Goal: Transaction & Acquisition: Download file/media

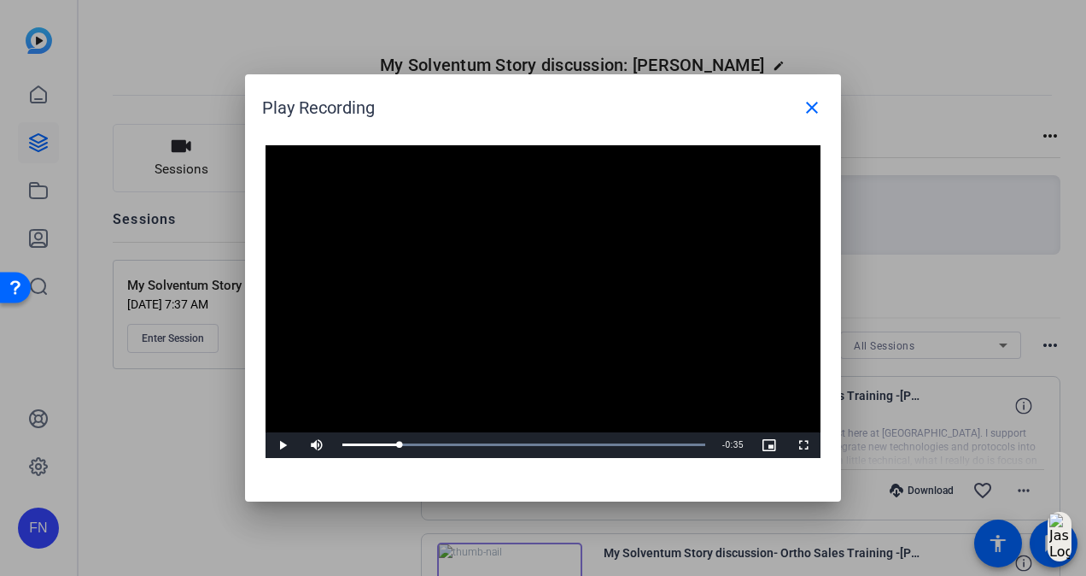
scroll to position [488, 0]
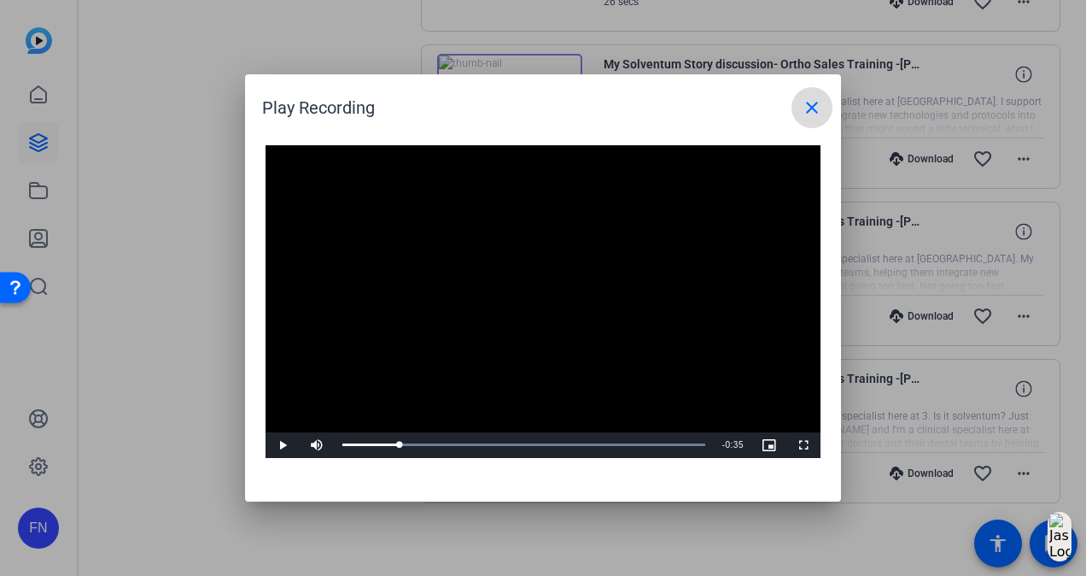
click at [810, 96] on span at bounding box center [812, 107] width 41 height 41
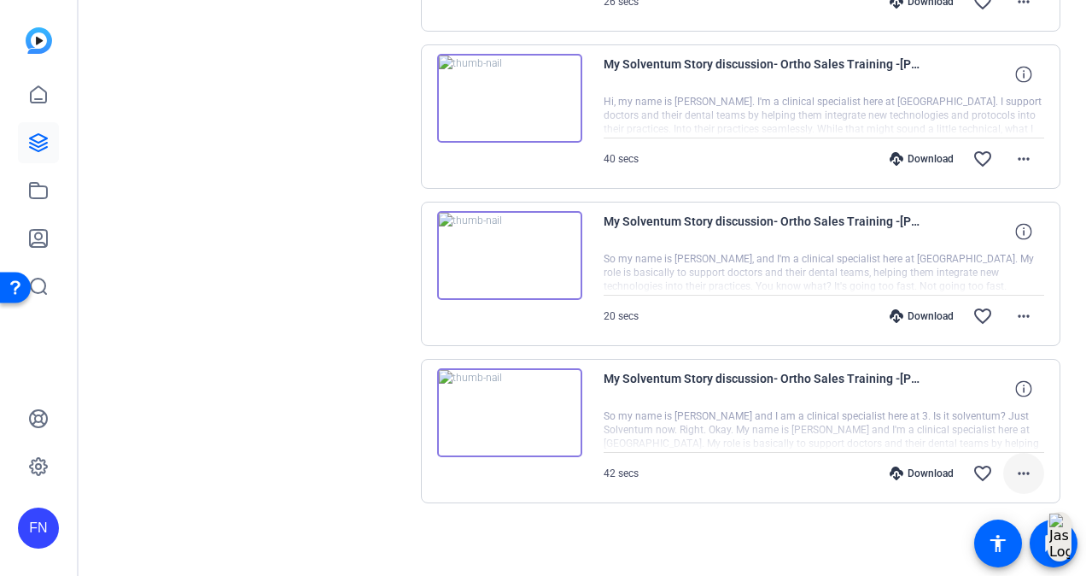
click at [1025, 470] on mat-icon "more_horiz" at bounding box center [1024, 473] width 20 height 20
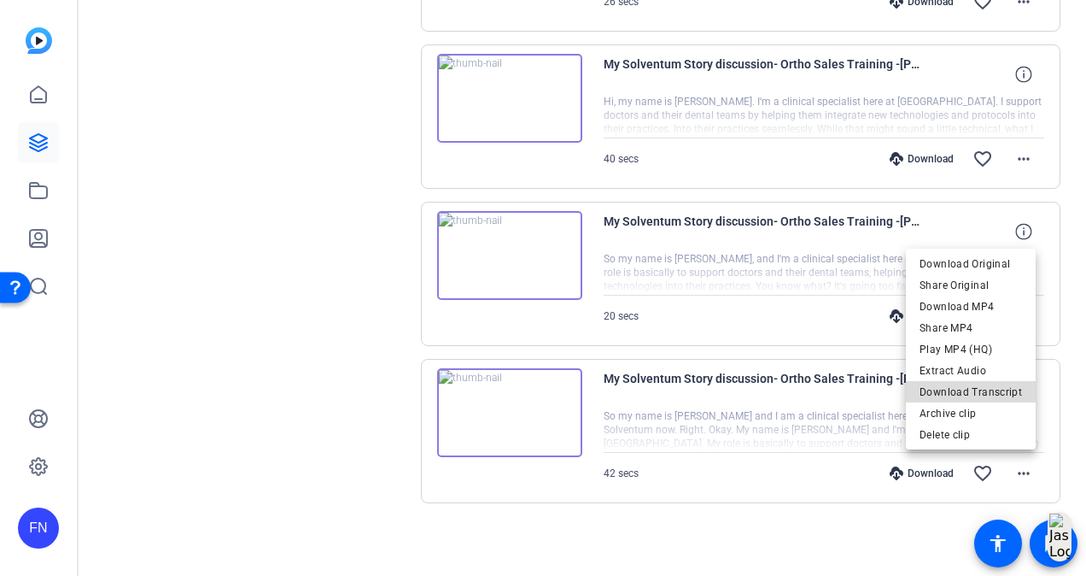
click at [1007, 393] on span "Download Transcript" at bounding box center [971, 392] width 102 height 20
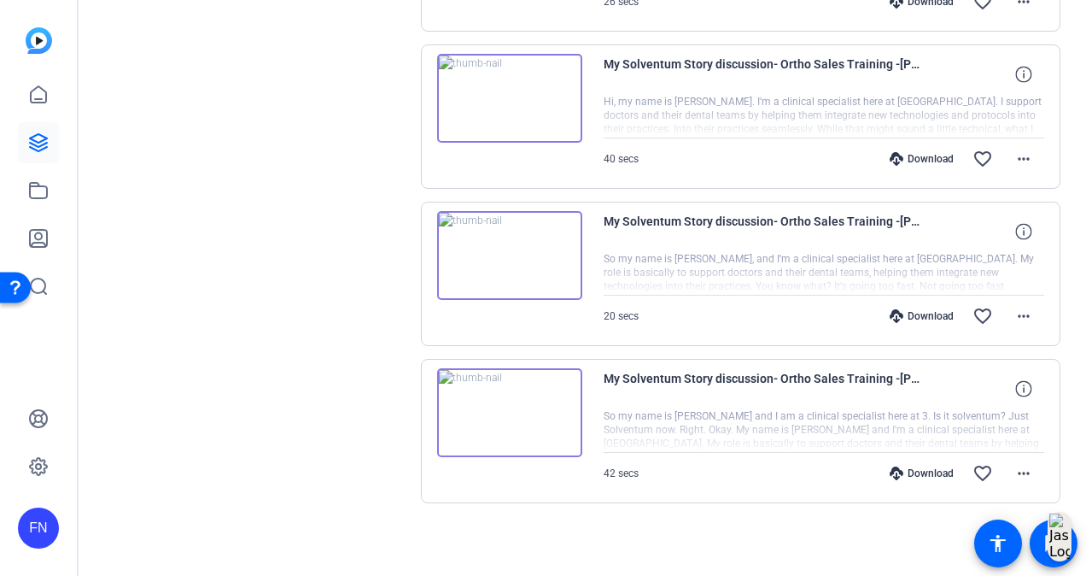
click at [334, 309] on div "Sessions Scripts Sessions more_horiz My Solventum Story discussion: Ortho Sales…" at bounding box center [255, 96] width 284 height 922
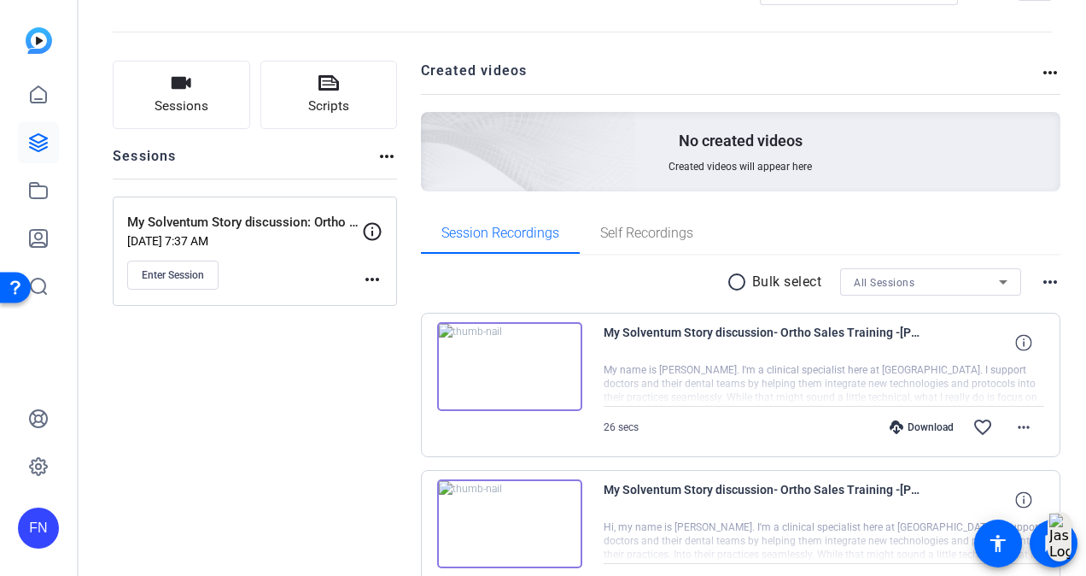
scroll to position [61, 0]
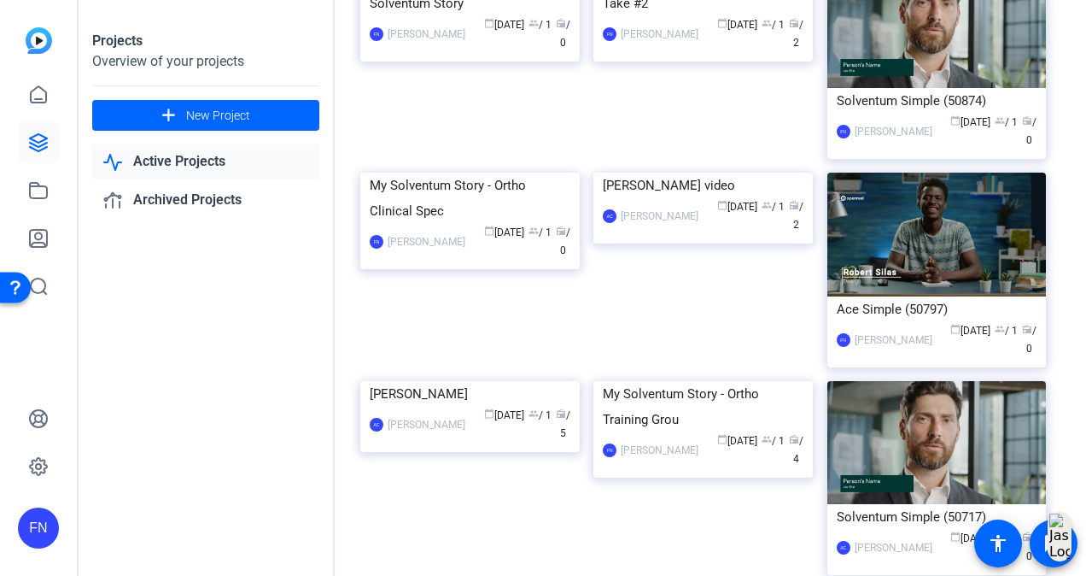
scroll to position [939, 0]
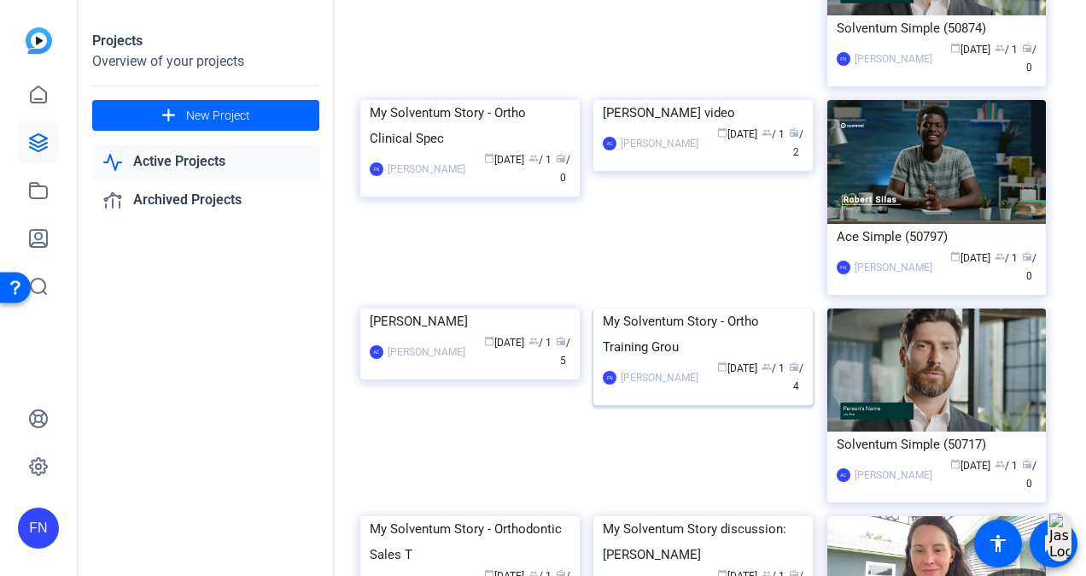
click at [750, 308] on img at bounding box center [702, 308] width 219 height 0
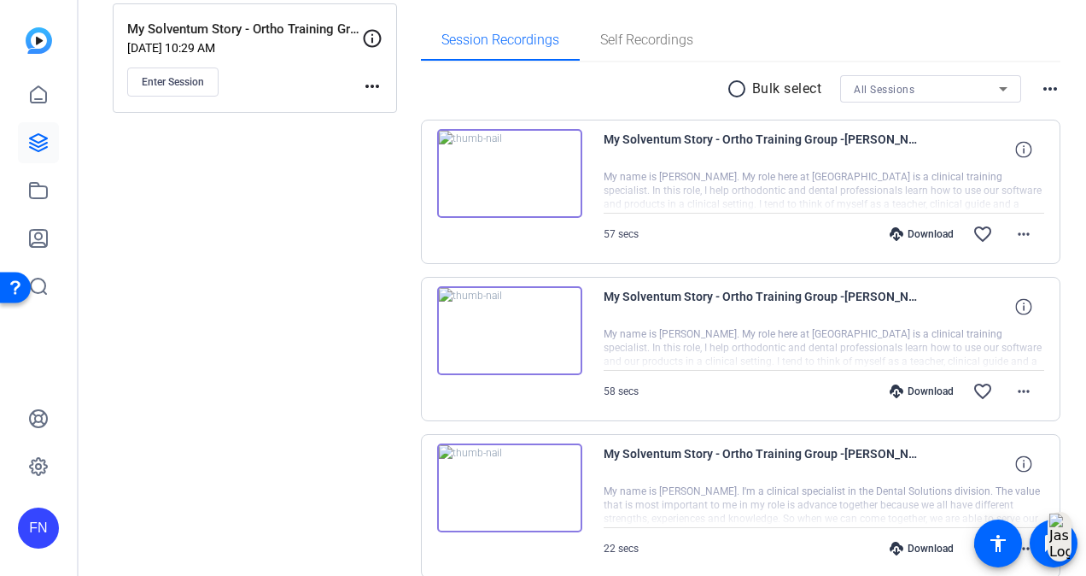
scroll to position [488, 0]
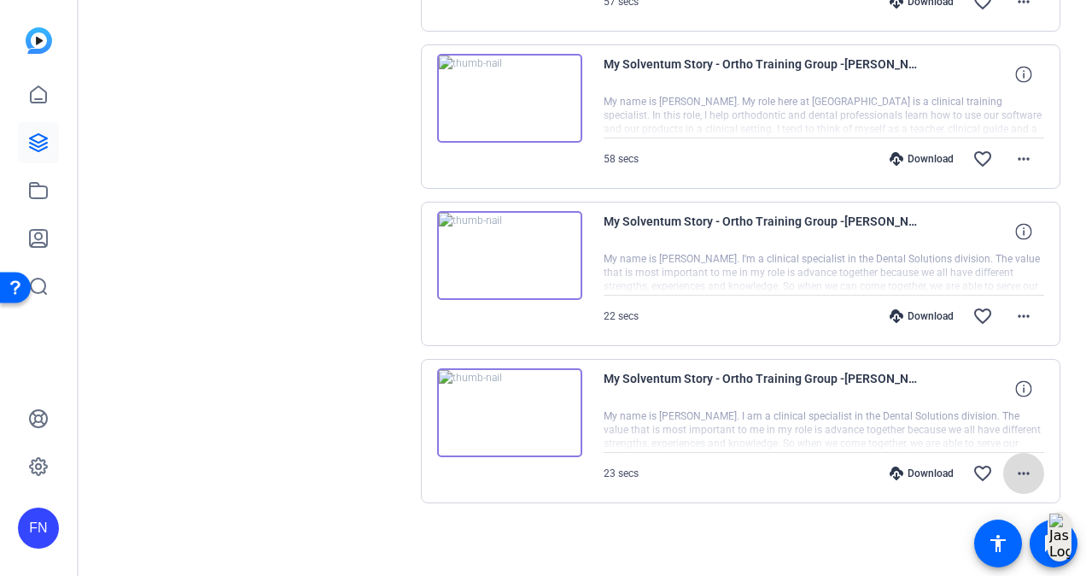
click at [1013, 480] on span at bounding box center [1023, 473] width 41 height 41
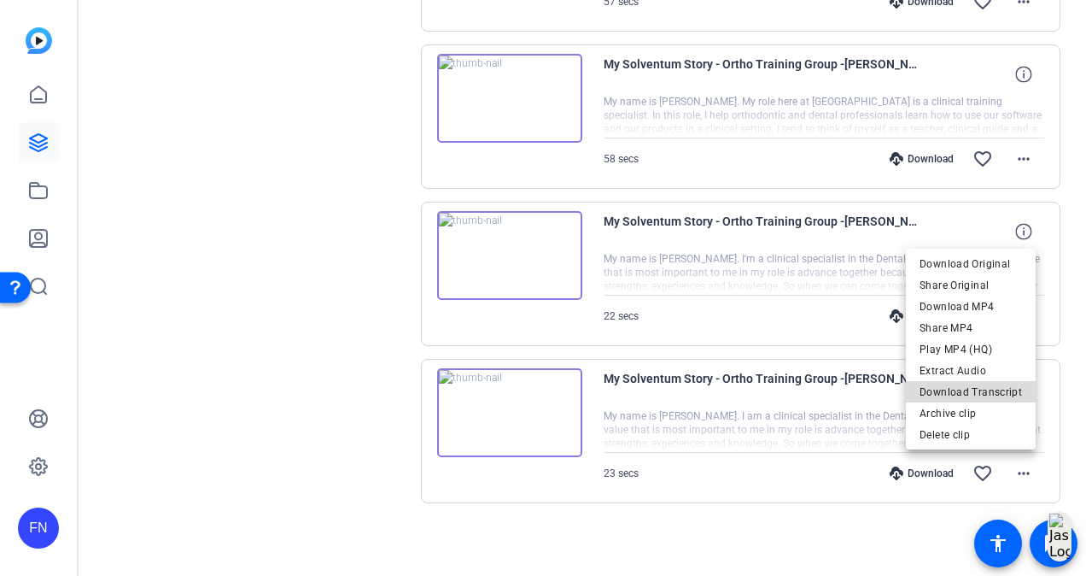
click at [996, 389] on span "Download Transcript" at bounding box center [971, 392] width 102 height 20
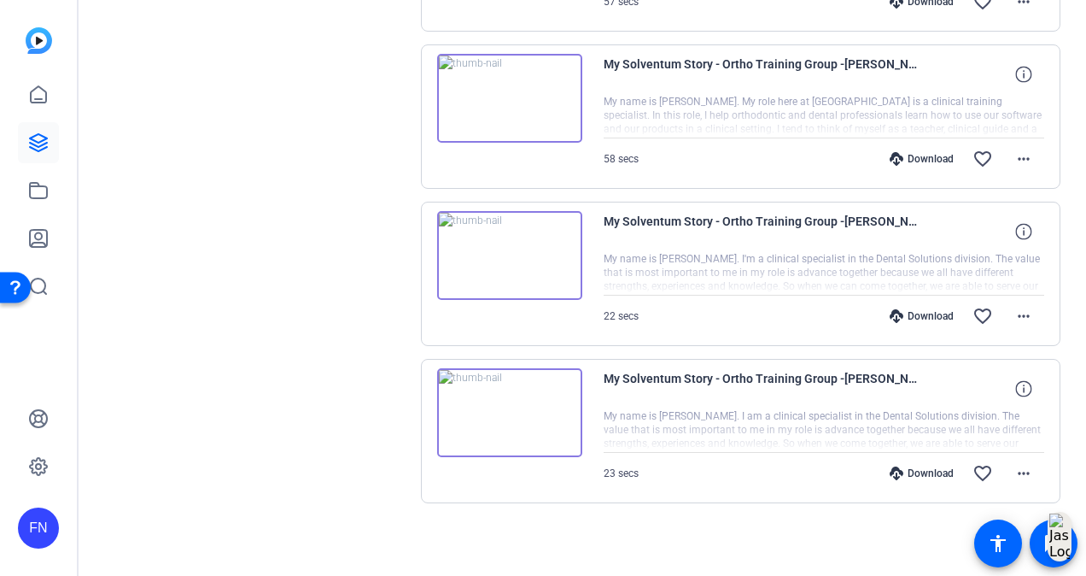
click at [384, 193] on div "Sessions Scripts Sessions more_horiz My Solventum Story - Ortho Training Group …" at bounding box center [255, 96] width 284 height 922
click at [1014, 159] on mat-icon "more_horiz" at bounding box center [1024, 159] width 20 height 20
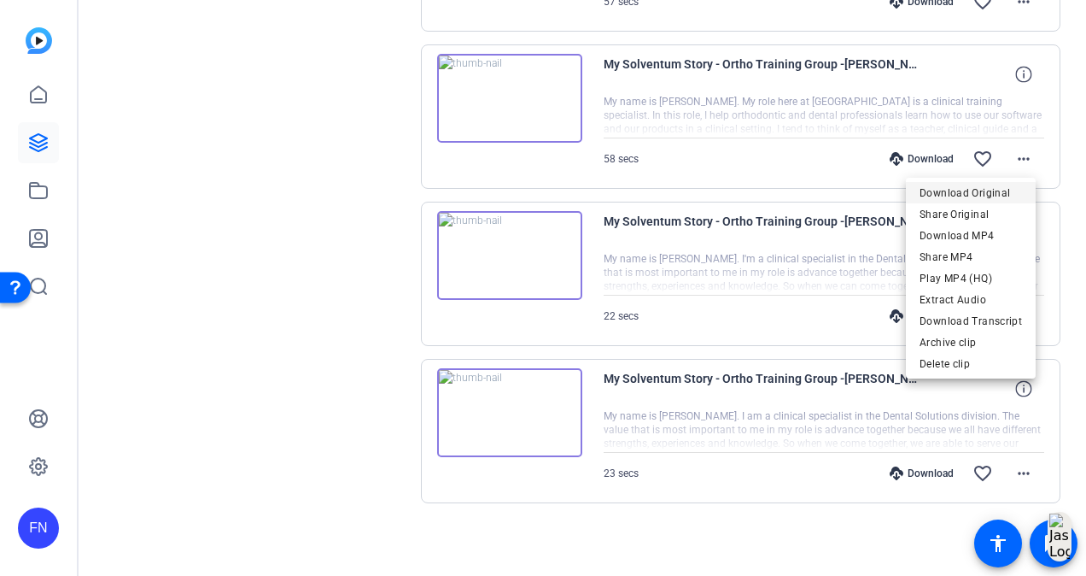
click at [1003, 195] on span "Download Original" at bounding box center [971, 193] width 102 height 20
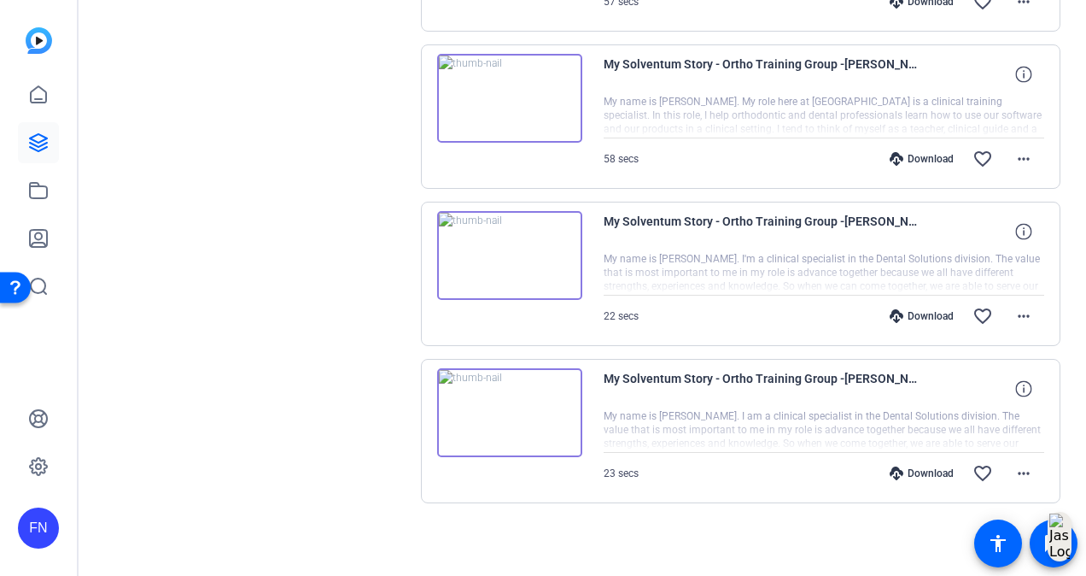
click at [1057, 112] on div "Sessions Scripts Sessions more_horiz My Solventum Story - Ortho Training Group …" at bounding box center [583, 96] width 1008 height 965
click at [1014, 162] on mat-icon "more_horiz" at bounding box center [1024, 159] width 20 height 20
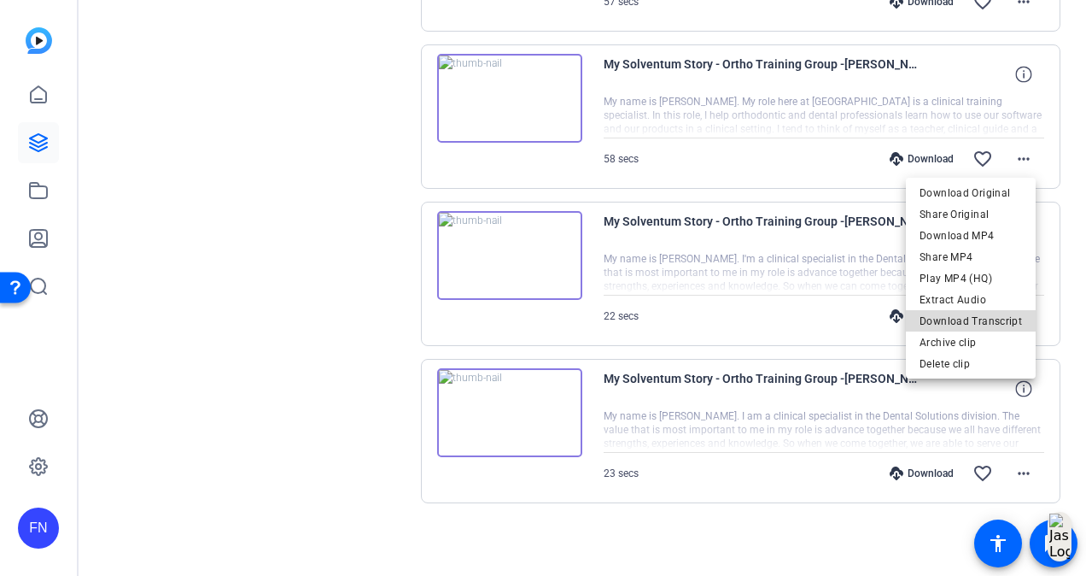
click at [1019, 314] on span "Download Transcript" at bounding box center [971, 321] width 102 height 20
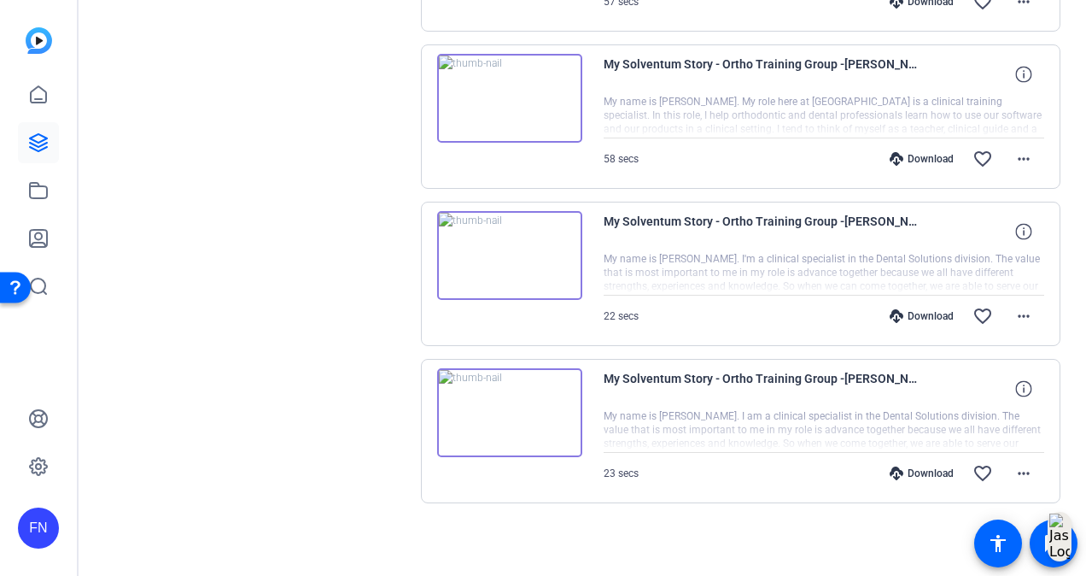
click at [389, 207] on div "Sessions Scripts Sessions more_horiz My Solventum Story - Ortho Training Group …" at bounding box center [255, 96] width 284 height 922
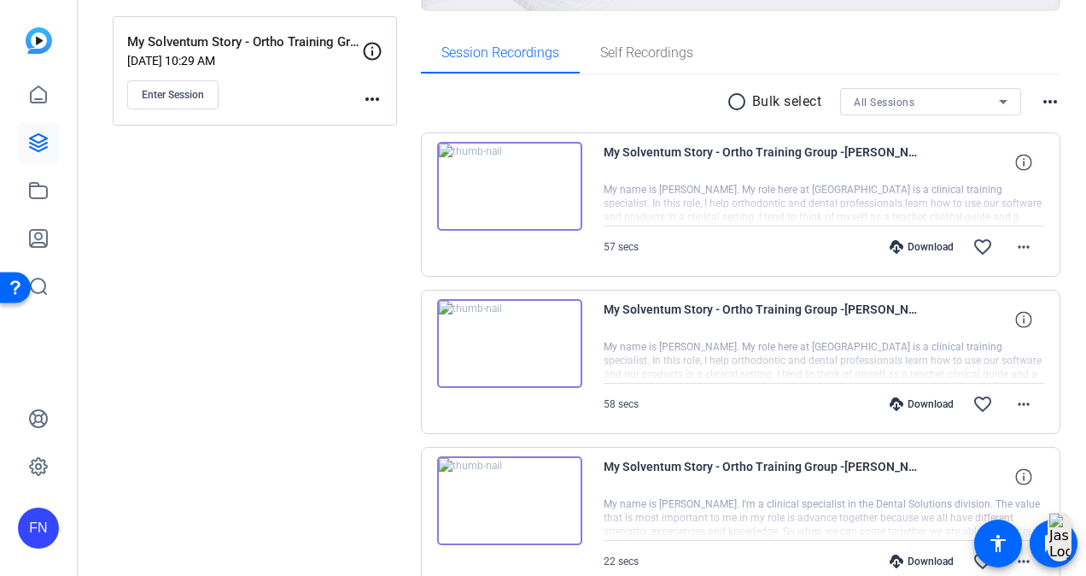
scroll to position [61, 0]
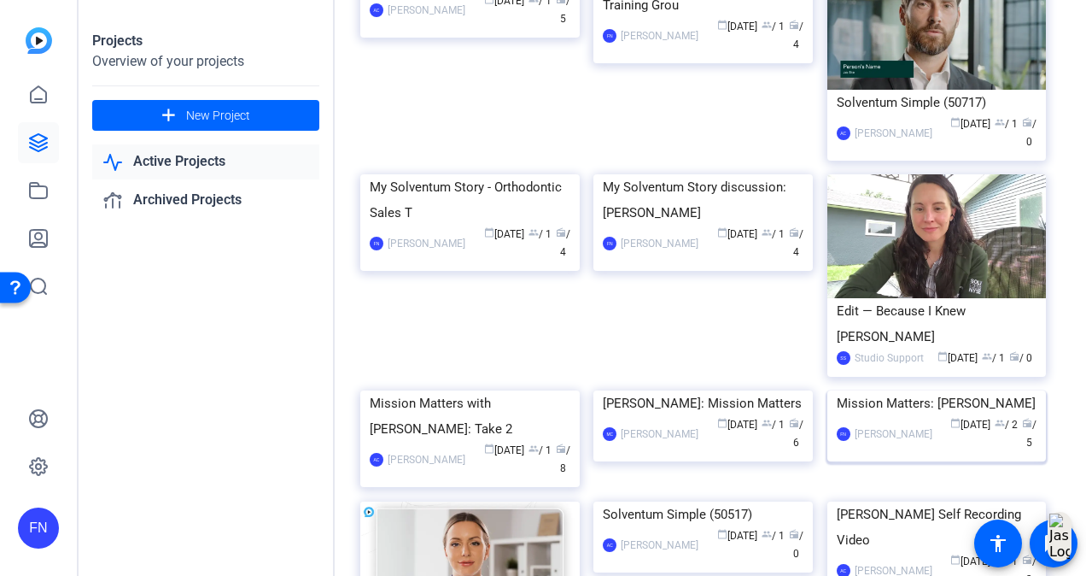
scroll to position [1110, 0]
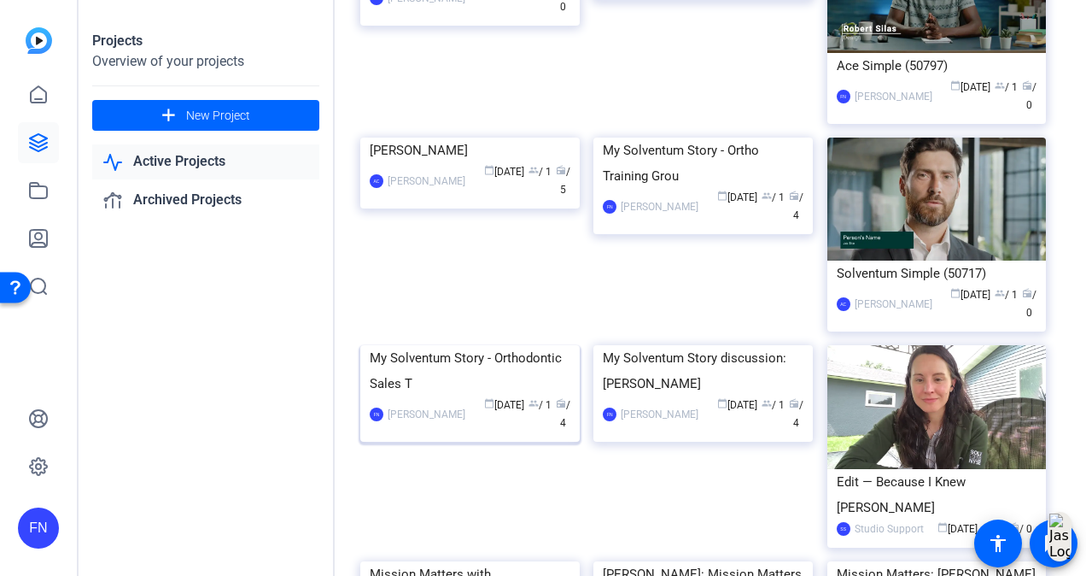
click at [535, 345] on img at bounding box center [469, 345] width 219 height 0
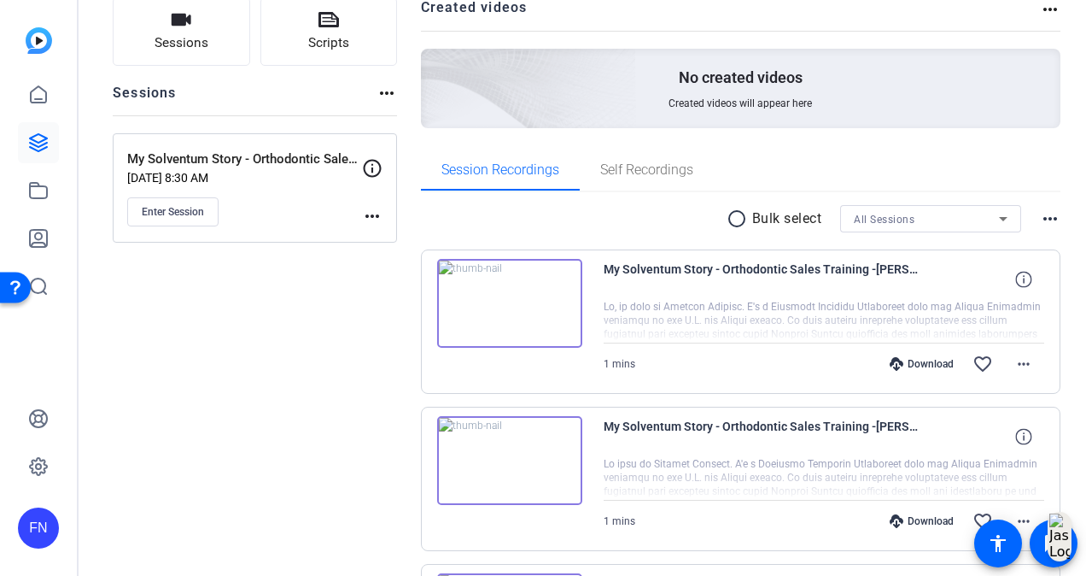
scroll to position [171, 0]
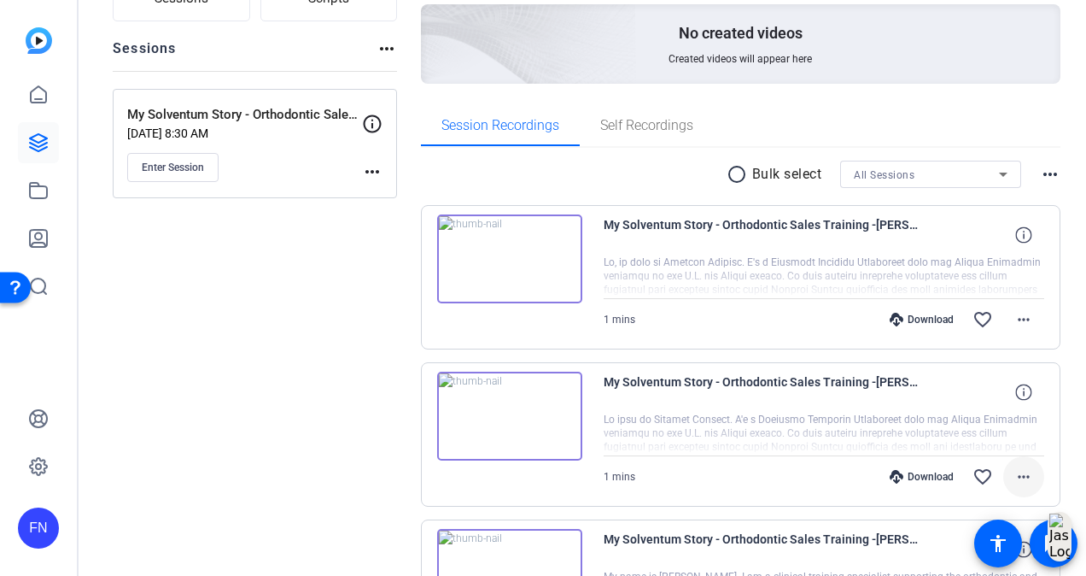
click at [1024, 474] on mat-icon "more_horiz" at bounding box center [1024, 476] width 20 height 20
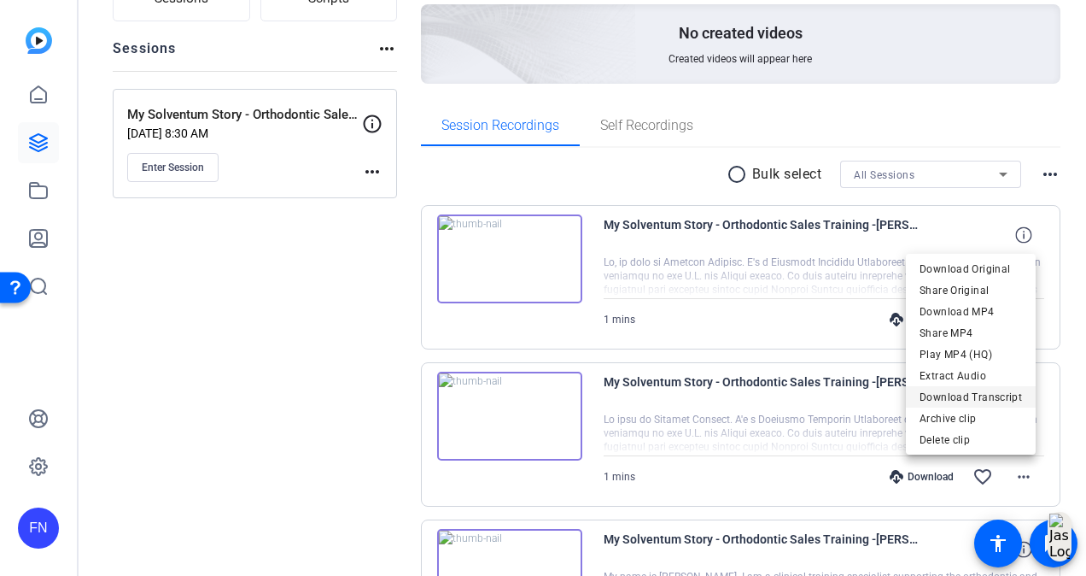
click at [1008, 400] on span "Download Transcript" at bounding box center [971, 397] width 102 height 20
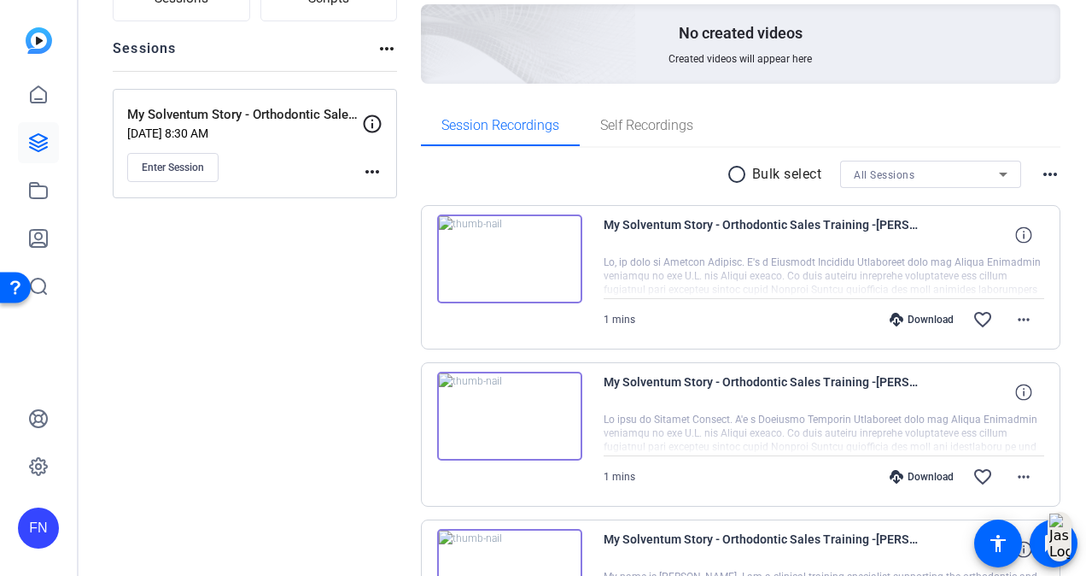
drag, startPoint x: 343, startPoint y: 475, endPoint x: 362, endPoint y: 470, distance: 19.5
click at [342, 475] on div "Sessions Scripts Sessions more_horiz My Solventum Story - Orthodontic Sales Tra…" at bounding box center [255, 414] width 284 height 922
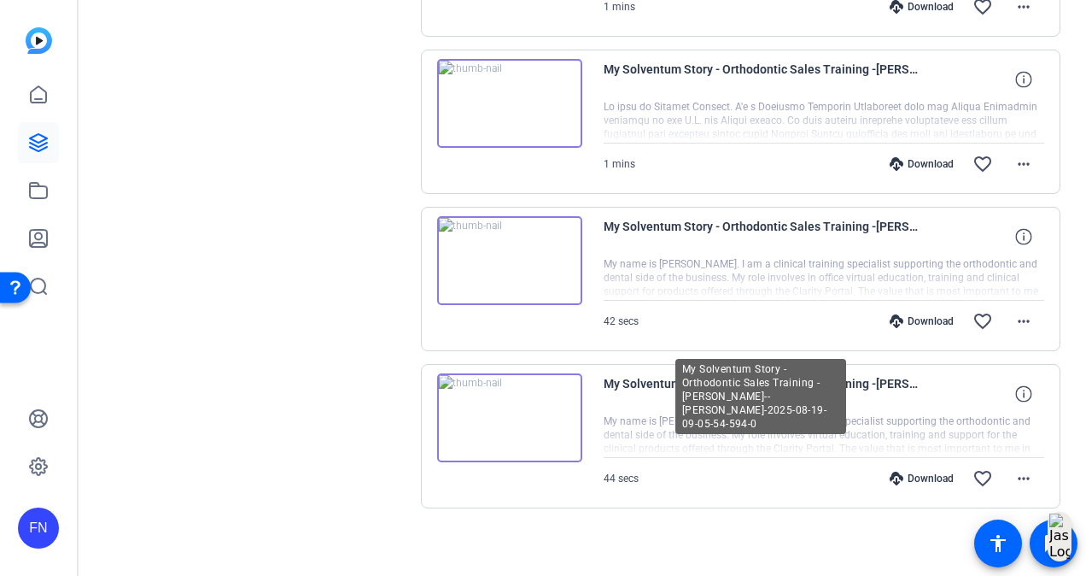
scroll to position [488, 0]
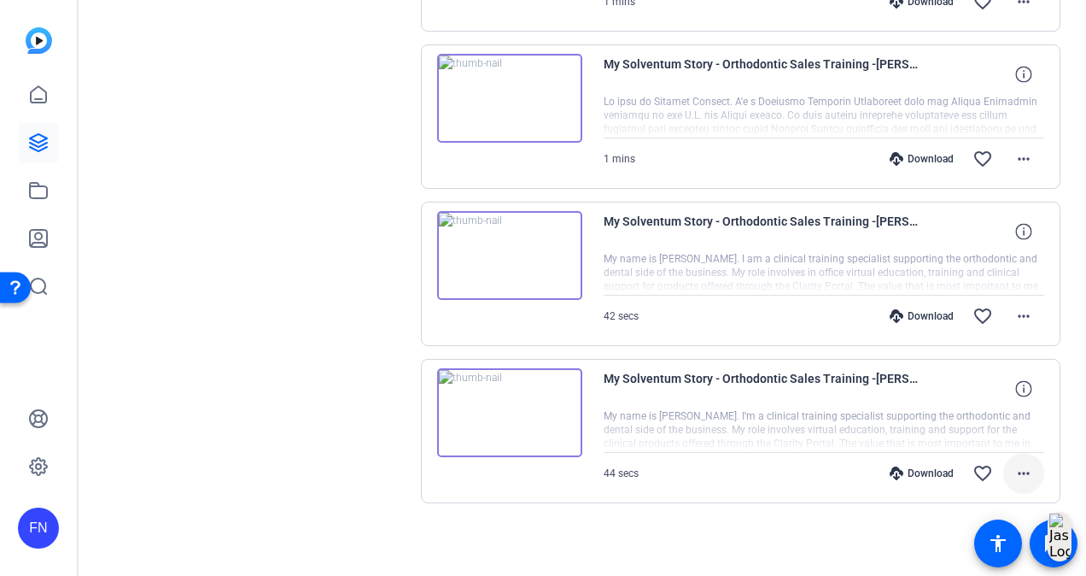
click at [1014, 465] on mat-icon "more_horiz" at bounding box center [1024, 473] width 20 height 20
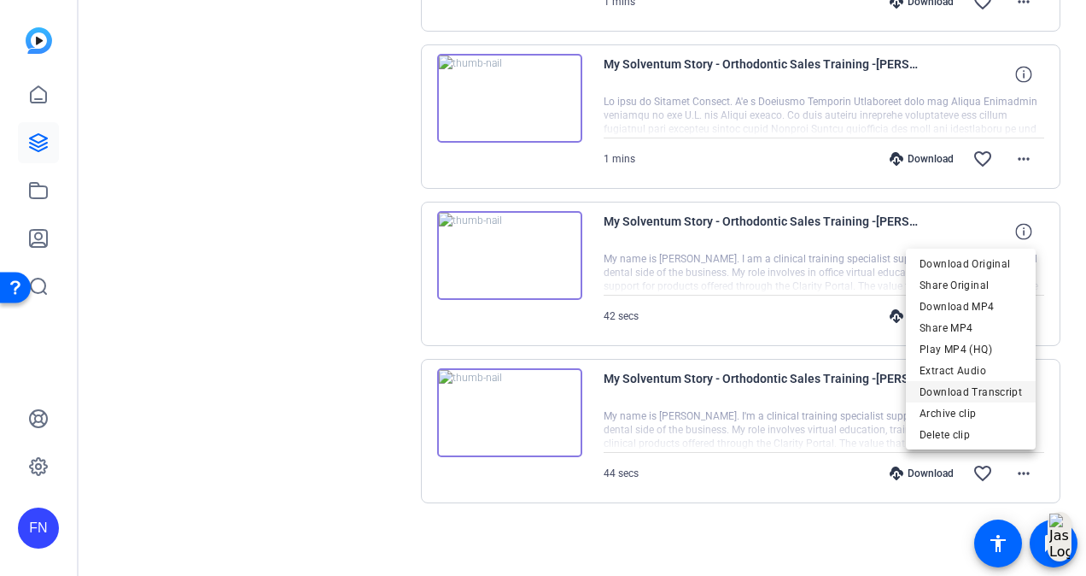
click at [991, 389] on span "Download Transcript" at bounding box center [971, 392] width 102 height 20
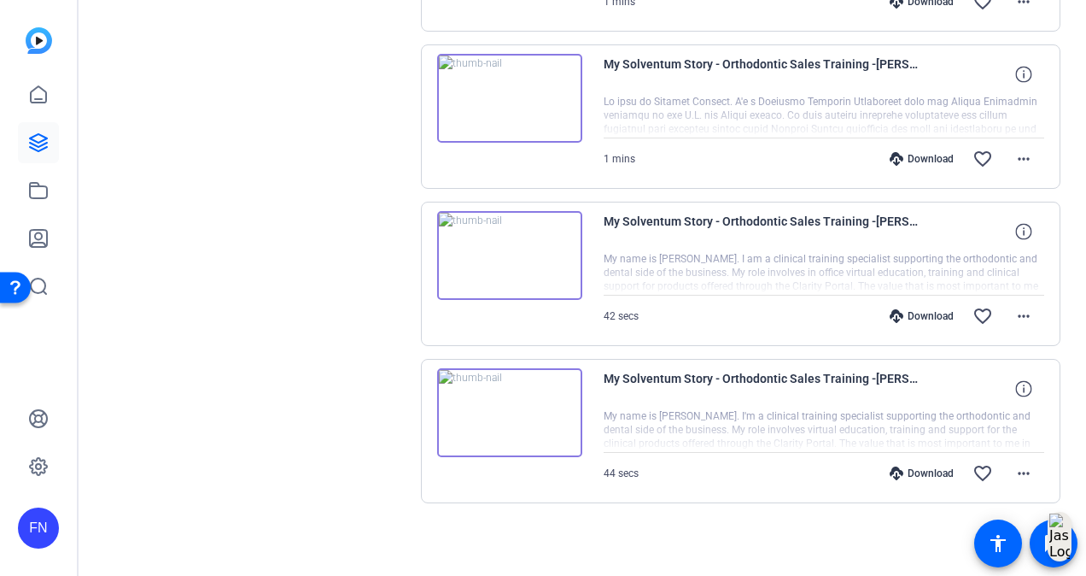
click at [384, 377] on div "Sessions Scripts Sessions more_horiz My Solventum Story - Orthodontic Sales Tra…" at bounding box center [255, 96] width 284 height 922
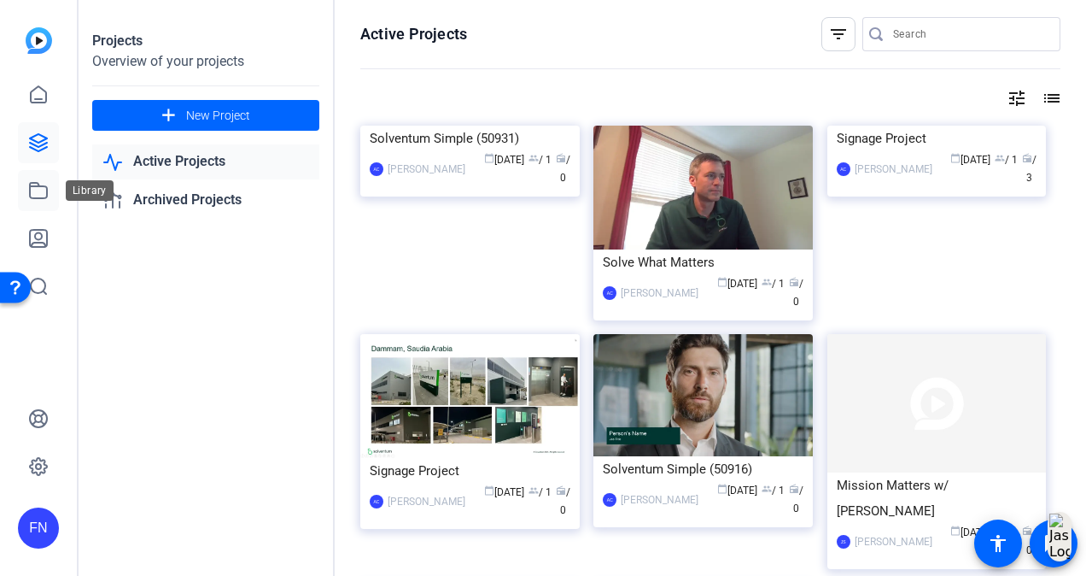
click at [46, 196] on icon at bounding box center [38, 190] width 17 height 15
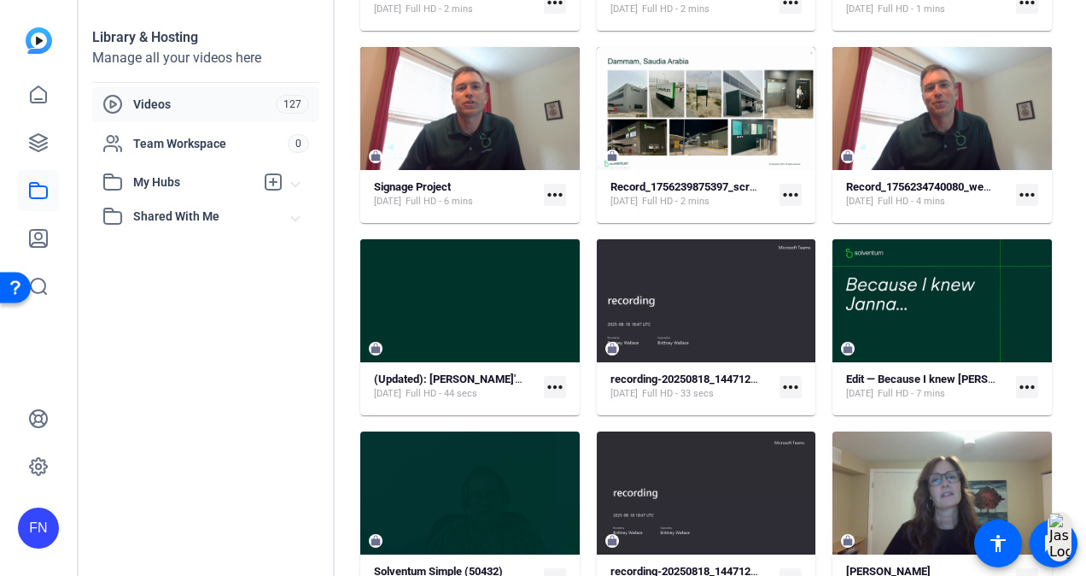
scroll to position [683, 0]
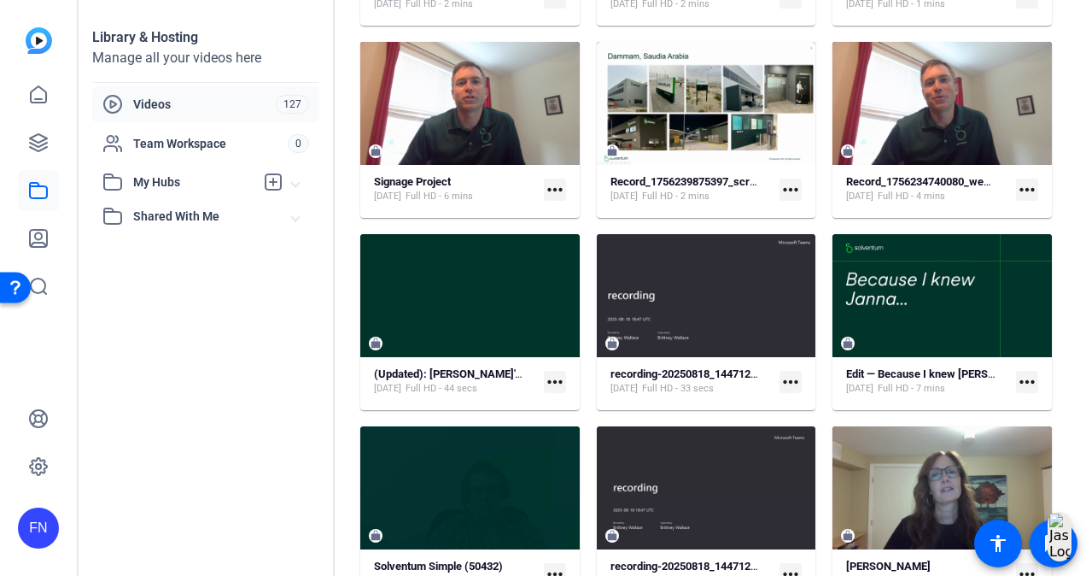
click at [780, 376] on mat-icon "more_horiz" at bounding box center [791, 382] width 22 height 22
click at [673, 364] on div at bounding box center [543, 288] width 1086 height 576
click at [668, 374] on strong "recording-20250818_144712-Meeting Recording (1)" at bounding box center [737, 373] width 253 height 13
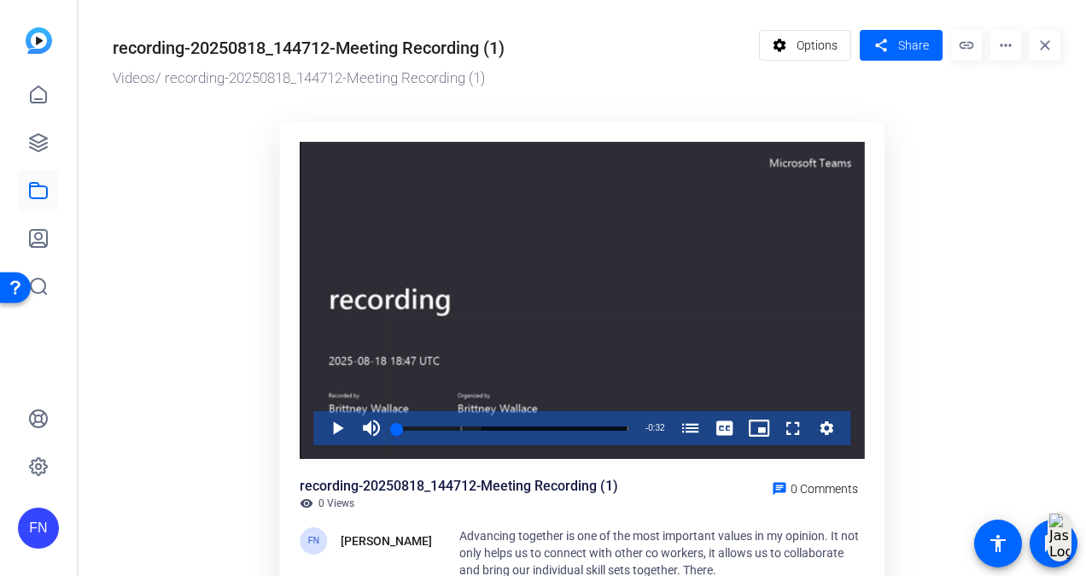
click at [998, 48] on mat-icon "more_horiz" at bounding box center [1005, 45] width 31 height 31
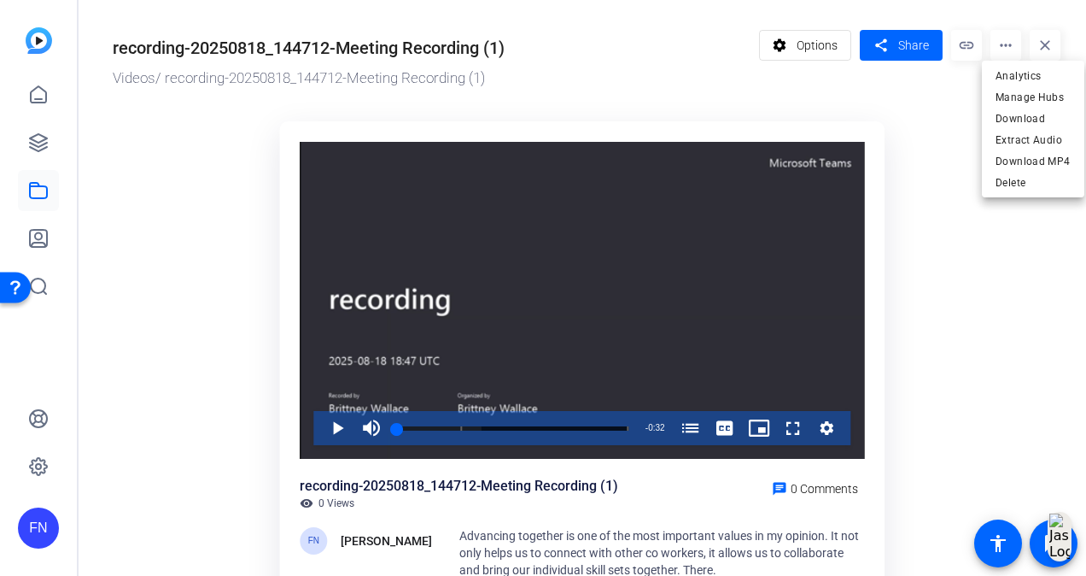
click at [272, 475] on div at bounding box center [543, 288] width 1086 height 576
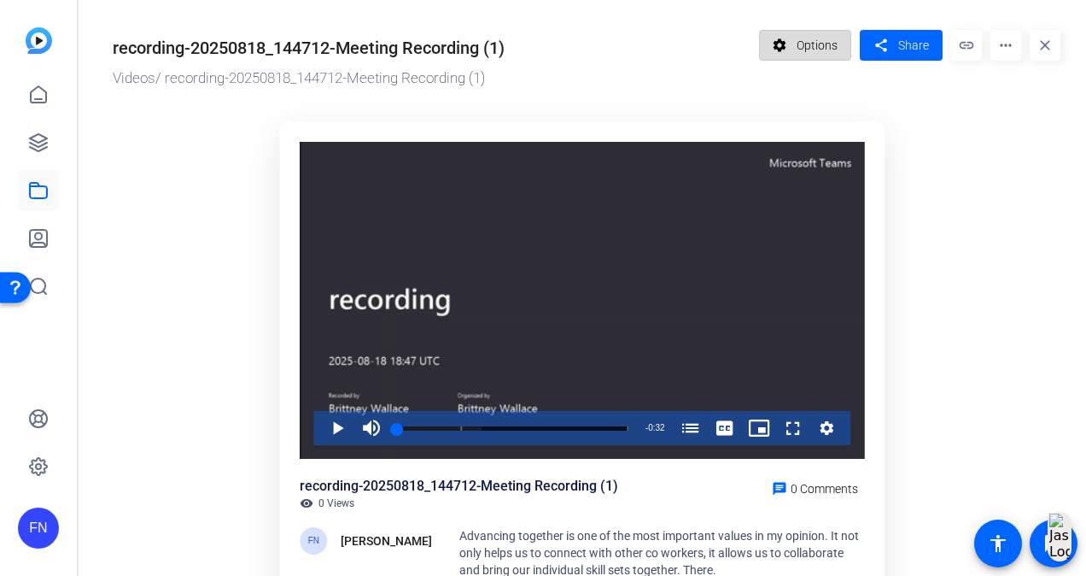
click at [797, 50] on span "Options" at bounding box center [817, 45] width 41 height 32
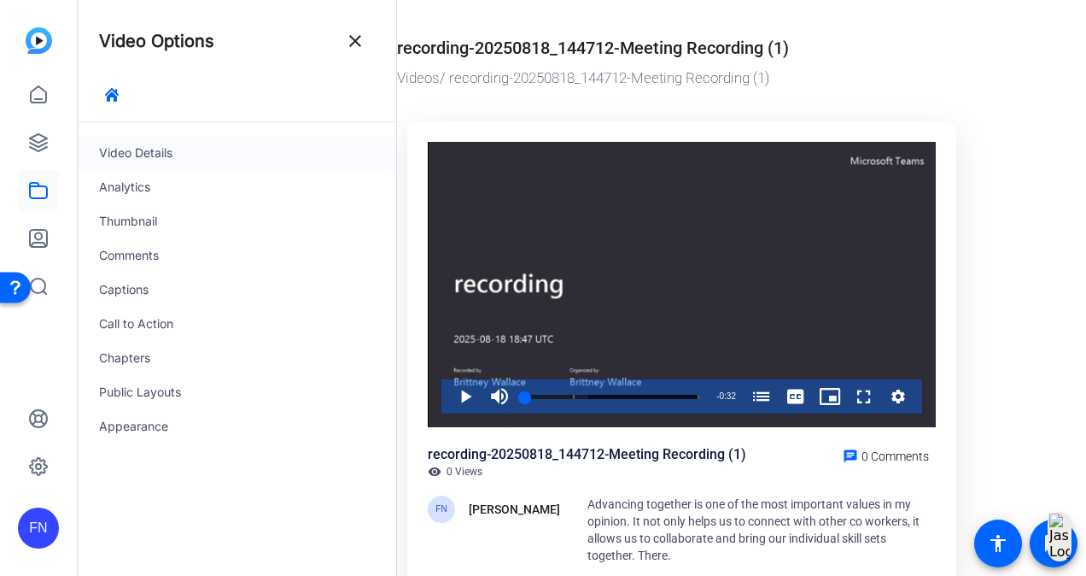
click at [186, 152] on div "Video Details" at bounding box center [238, 153] width 318 height 34
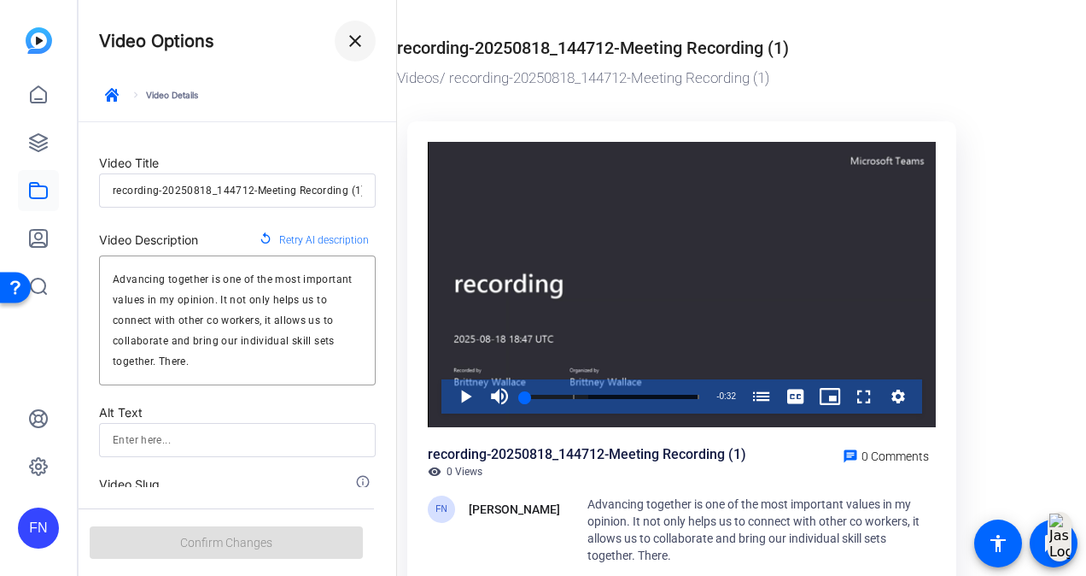
click at [366, 39] on span at bounding box center [355, 40] width 41 height 41
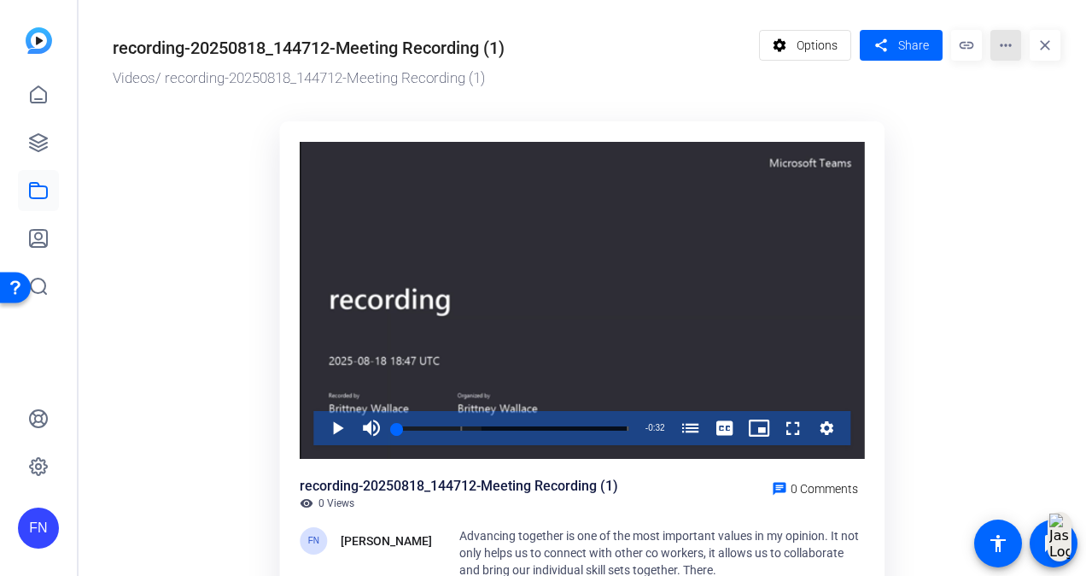
click at [1003, 48] on mat-icon "more_horiz" at bounding box center [1005, 45] width 31 height 31
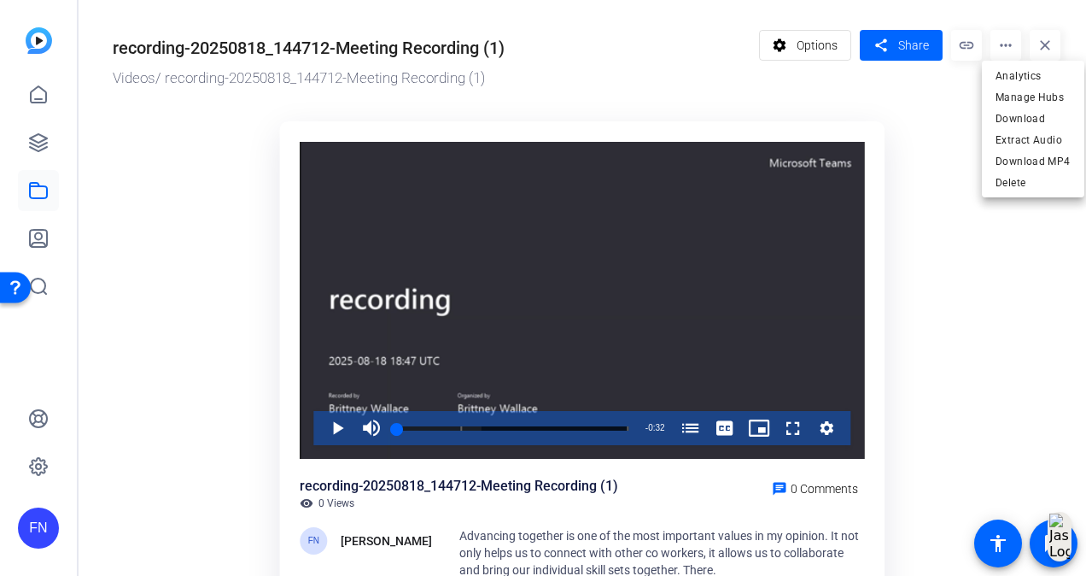
click at [926, 456] on div at bounding box center [543, 288] width 1086 height 576
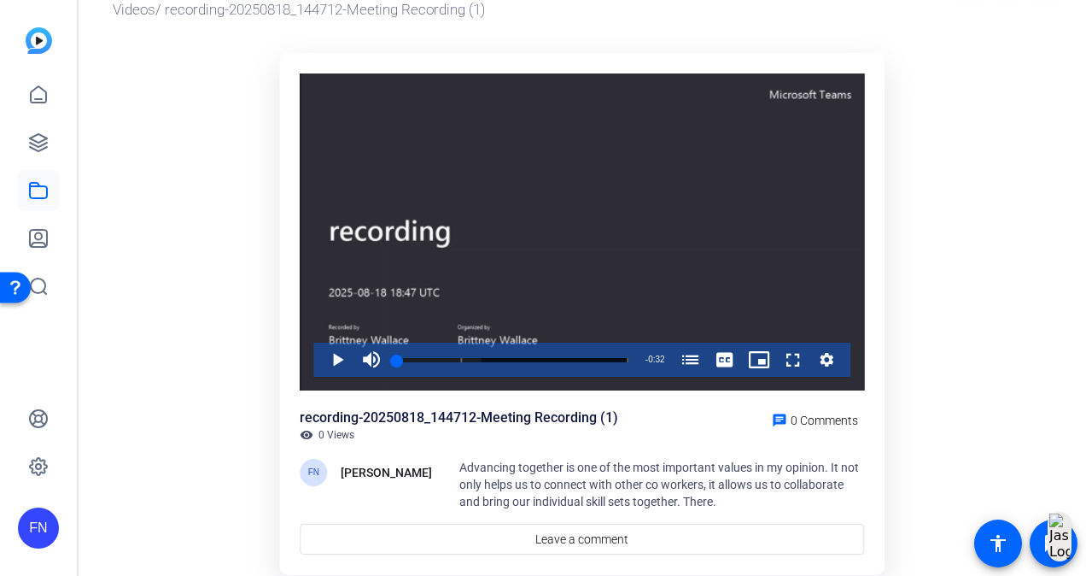
scroll to position [128, 0]
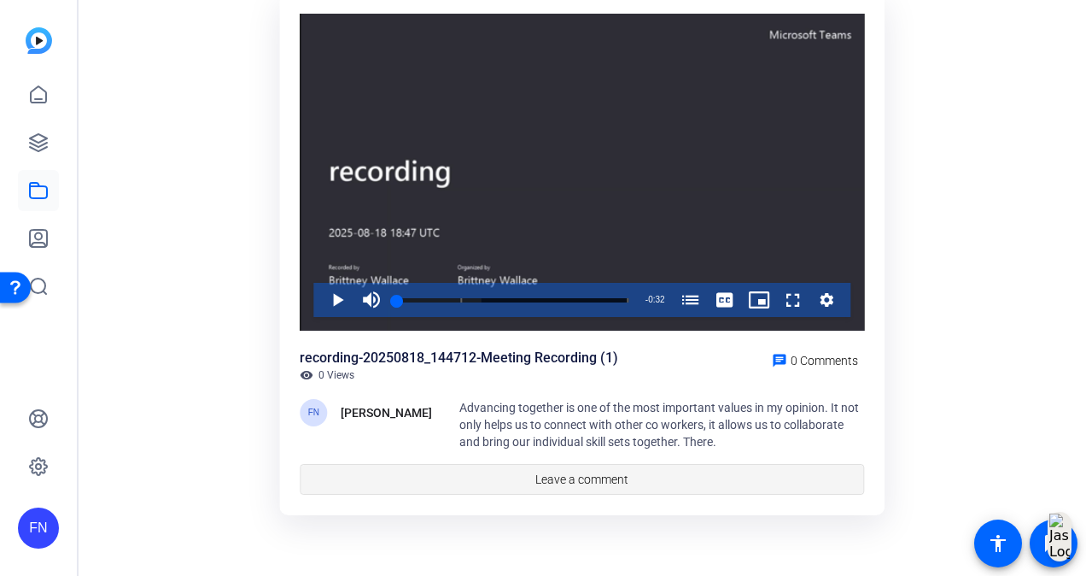
click at [611, 477] on span "Leave a comment" at bounding box center [581, 479] width 93 height 18
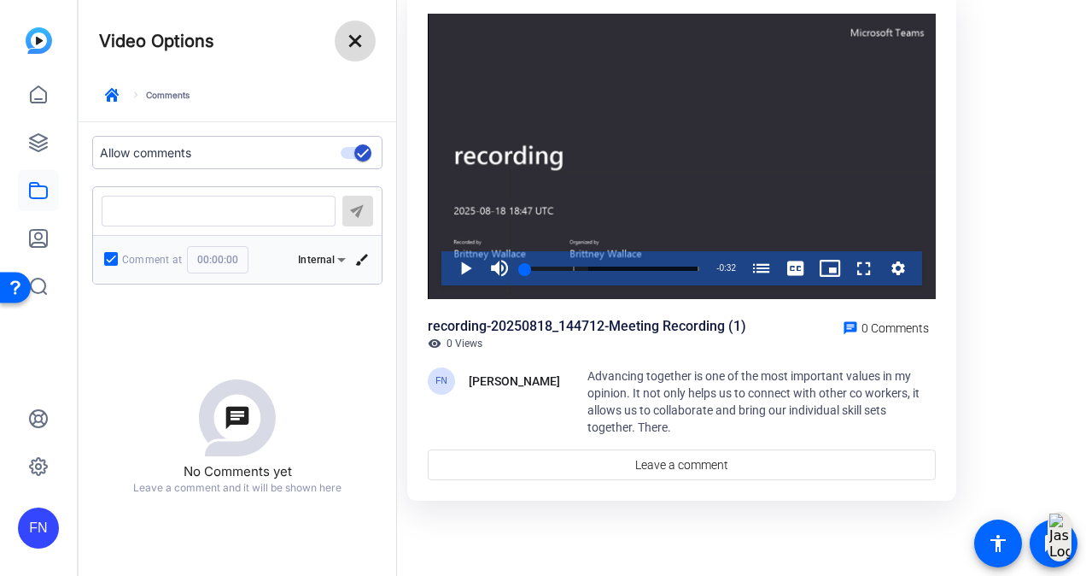
click at [359, 35] on mat-icon "close" at bounding box center [355, 41] width 20 height 20
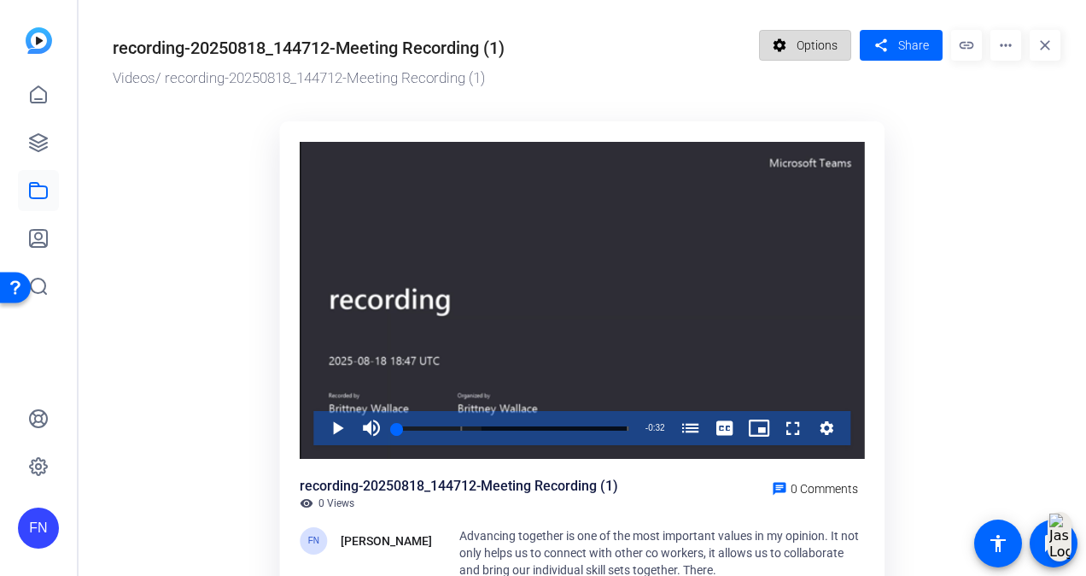
click at [803, 47] on span "Options" at bounding box center [817, 45] width 41 height 32
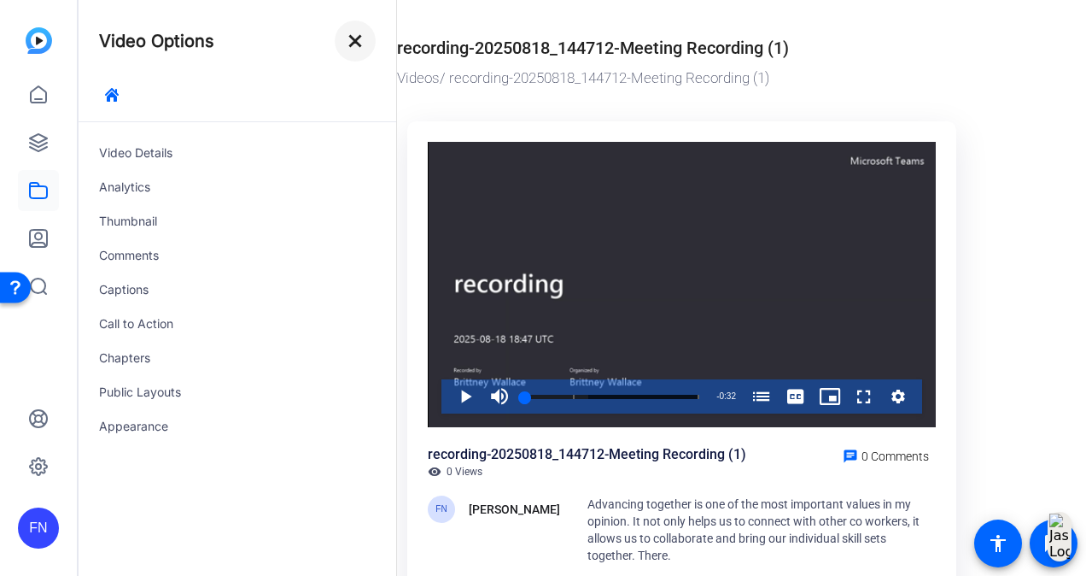
click at [348, 48] on mat-icon "close" at bounding box center [355, 41] width 20 height 20
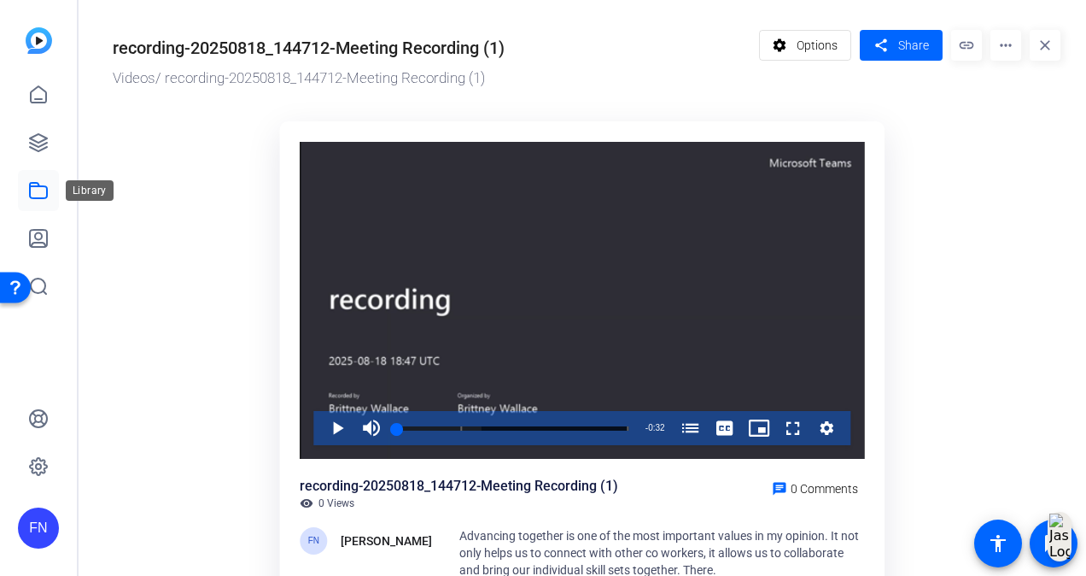
click at [38, 198] on icon at bounding box center [38, 190] width 17 height 15
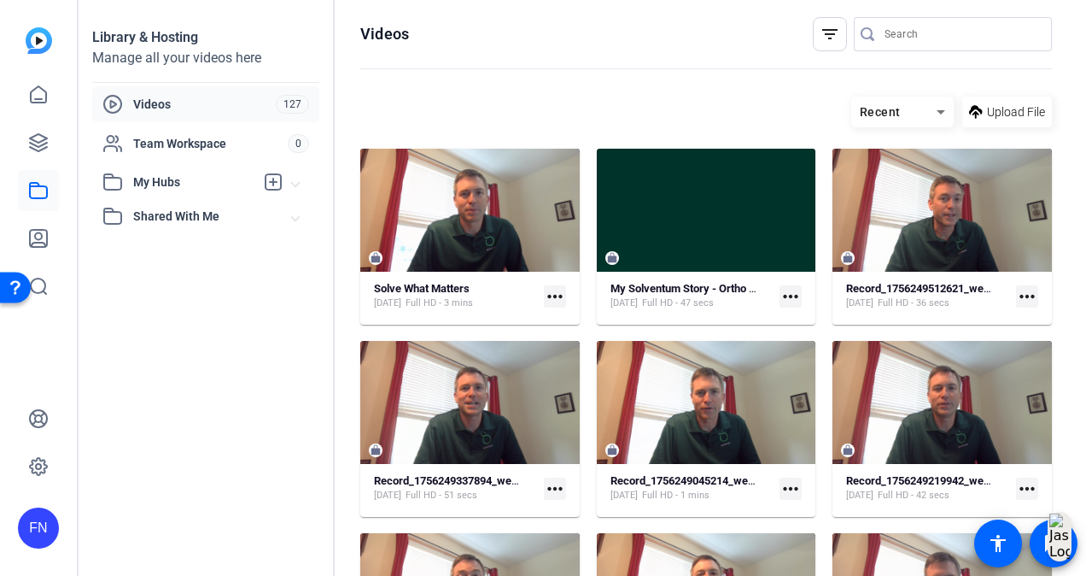
scroll to position [683, 0]
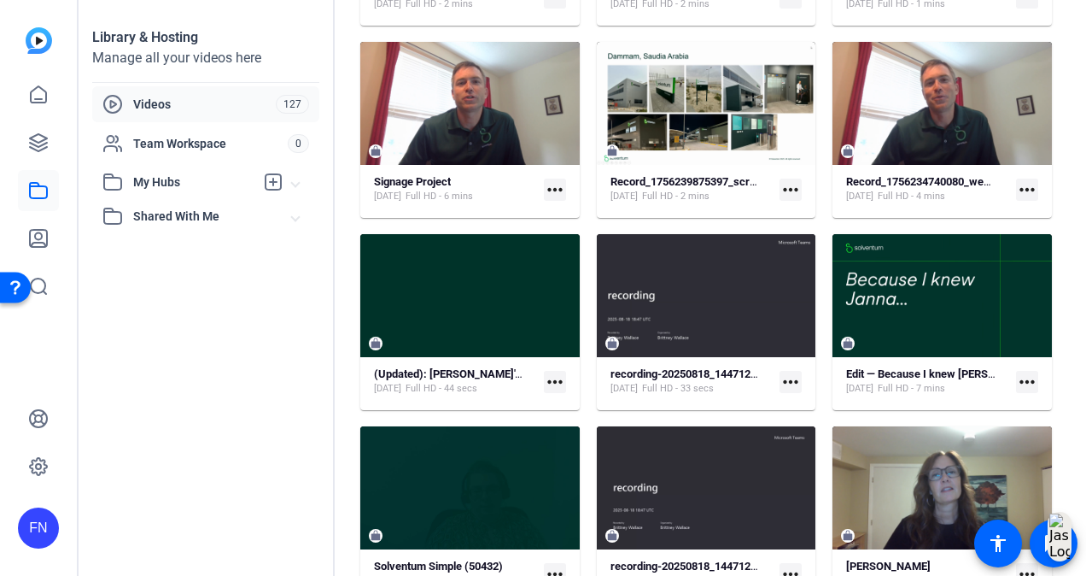
click at [787, 375] on mat-icon "more_horiz" at bounding box center [791, 382] width 22 height 22
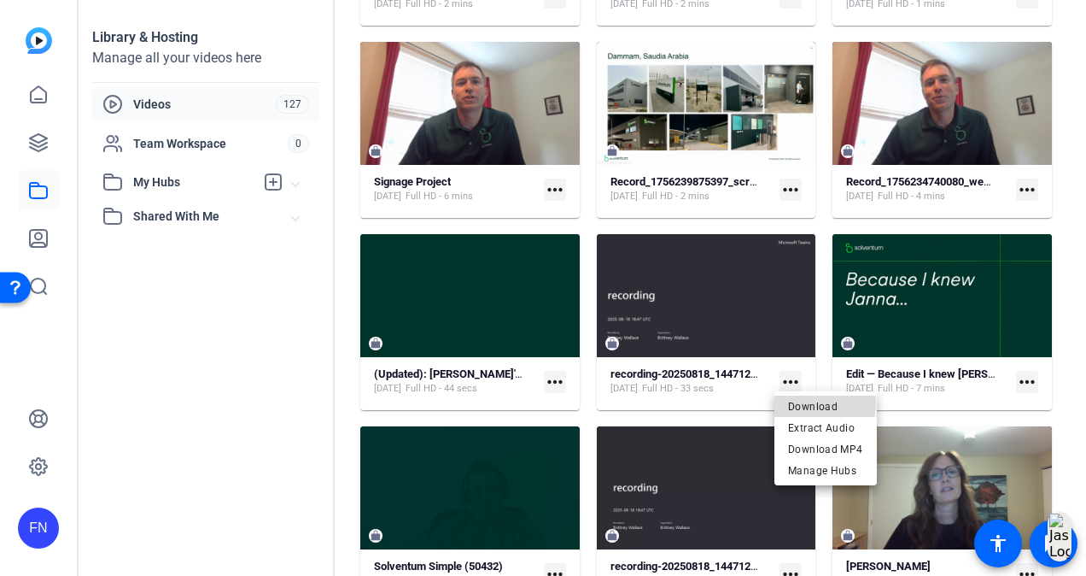
click at [807, 402] on span "Download" at bounding box center [825, 406] width 75 height 20
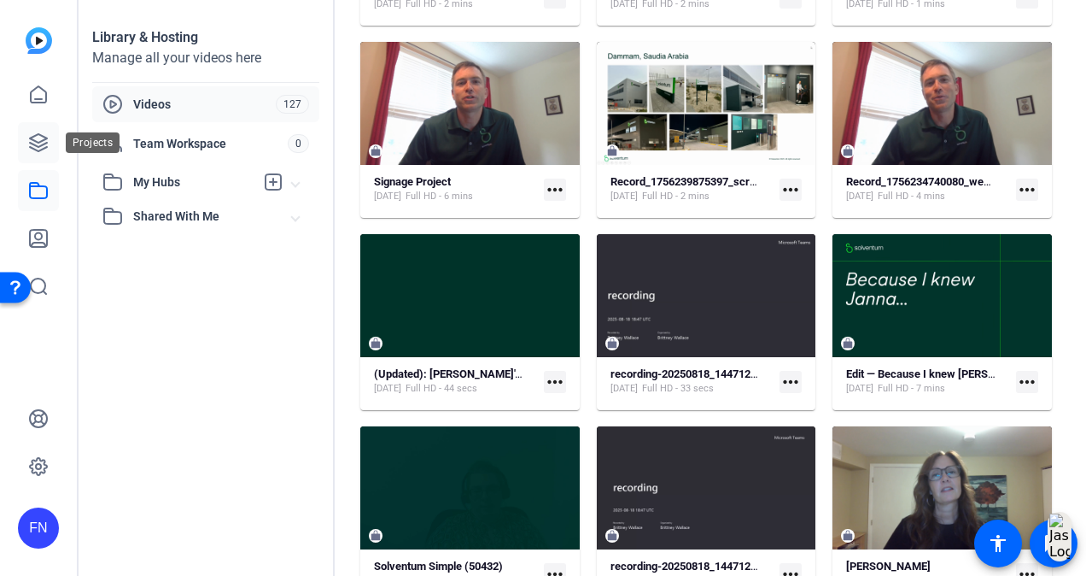
click at [38, 135] on icon at bounding box center [38, 142] width 17 height 17
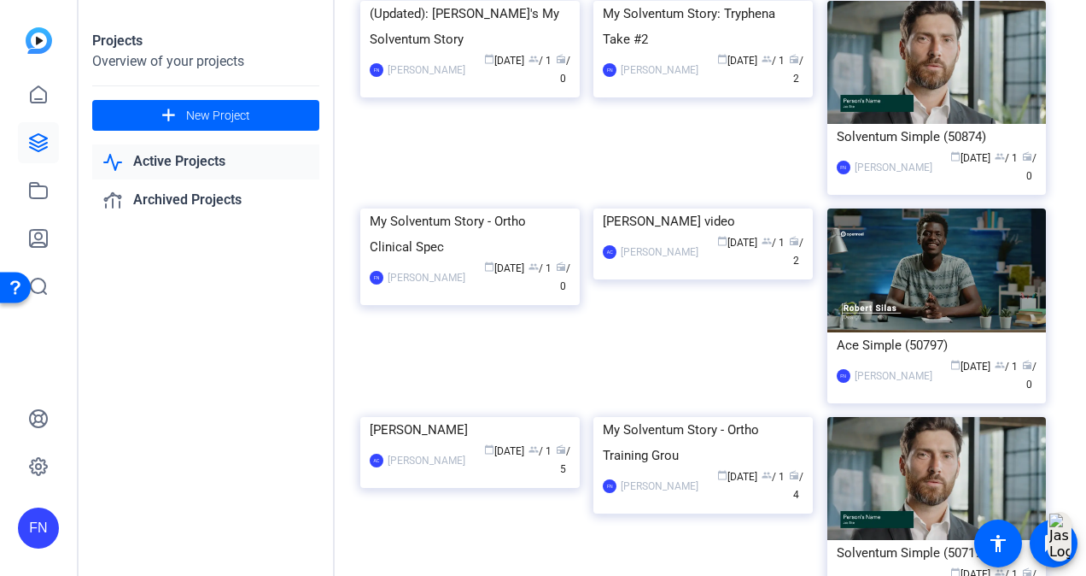
scroll to position [854, 0]
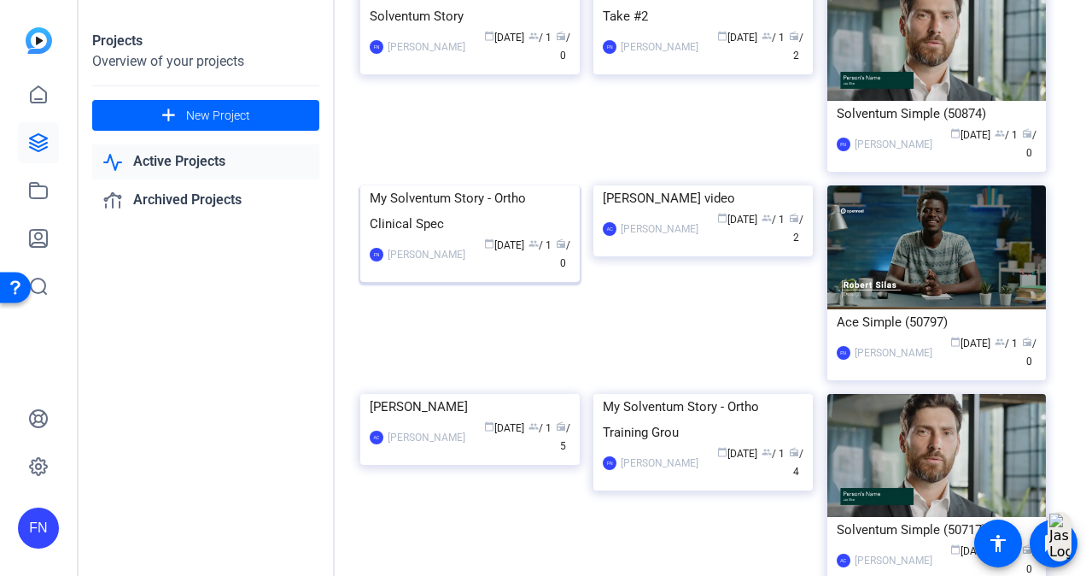
click at [487, 185] on img at bounding box center [469, 185] width 219 height 0
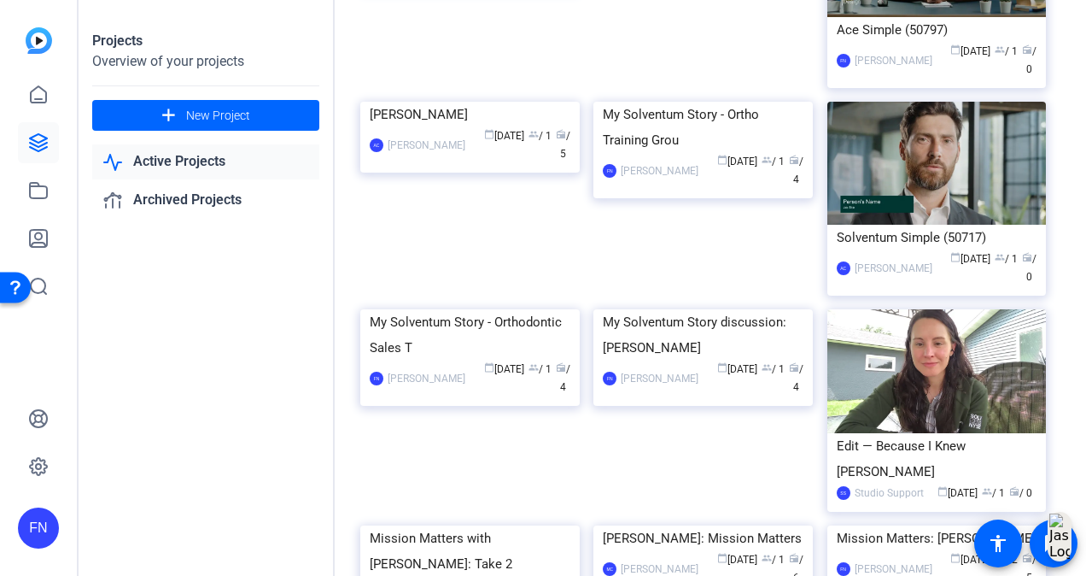
scroll to position [1195, 0]
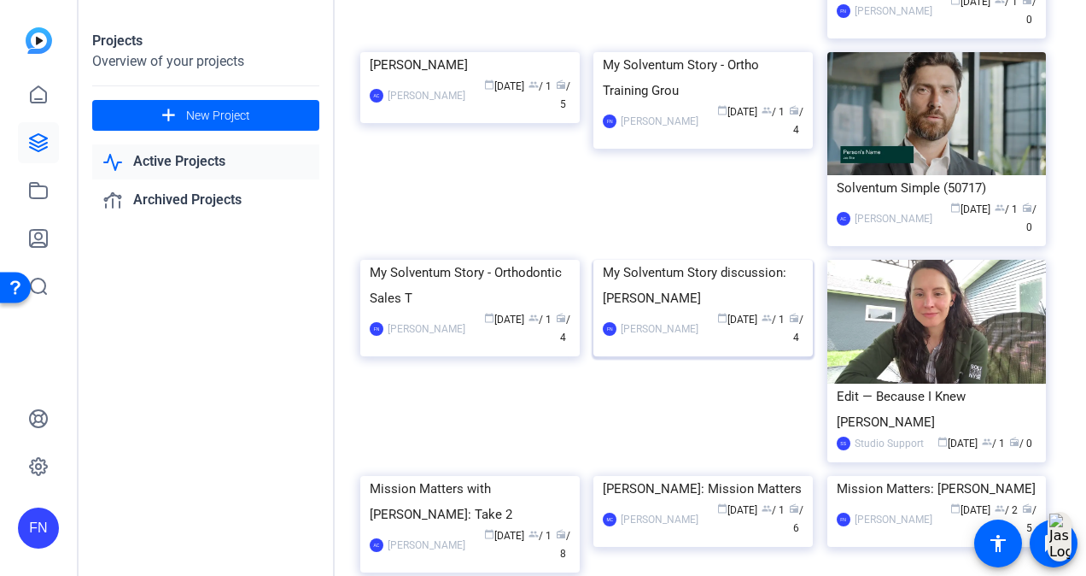
click at [767, 260] on img at bounding box center [702, 260] width 219 height 0
